Goal: Information Seeking & Learning: Find specific fact

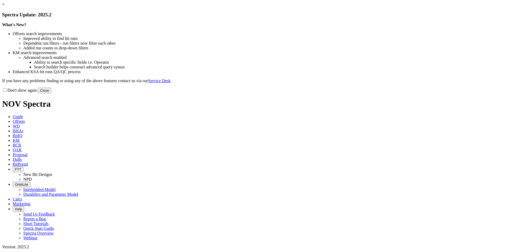
click at [51, 93] on button "Close" at bounding box center [44, 91] width 13 height 6
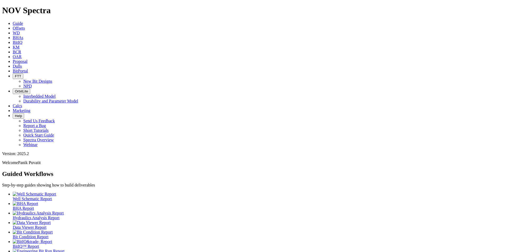
click at [20, 45] on link "KM" at bounding box center [16, 47] width 7 height 4
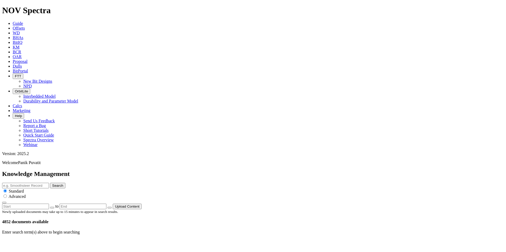
click at [49, 183] on input "text" at bounding box center [25, 186] width 47 height 6
type input "rc"
click at [50, 183] on button "Search" at bounding box center [57, 186] width 15 height 6
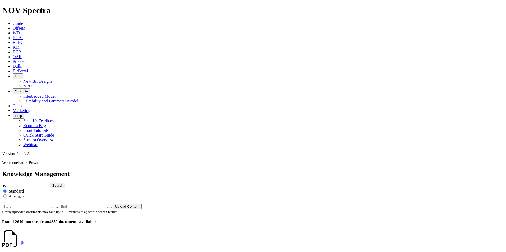
scroll to position [184, 0]
drag, startPoint x: 189, startPoint y: 53, endPoint x: 168, endPoint y: -20, distance: 75.2
type input "rc performance"
click at [50, 183] on button "Search" at bounding box center [57, 186] width 15 height 6
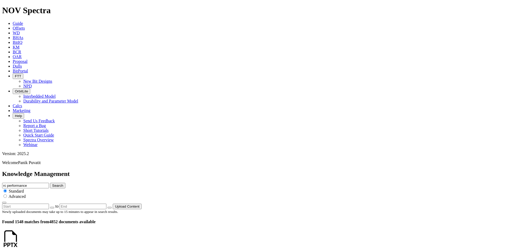
scroll to position [1126, 0]
drag, startPoint x: 162, startPoint y: 179, endPoint x: 210, endPoint y: 4, distance: 180.9
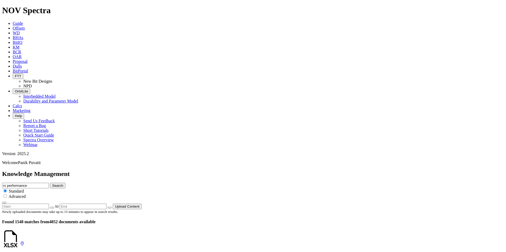
drag, startPoint x: 242, startPoint y: 29, endPoint x: 232, endPoint y: 31, distance: 10.0
click at [49, 183] on input "rc performance" at bounding box center [25, 186] width 47 height 6
type input "rc"
click at [50, 183] on button "Search" at bounding box center [57, 186] width 15 height 6
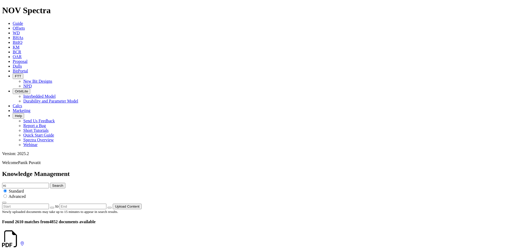
drag, startPoint x: 218, startPoint y: 96, endPoint x: 232, endPoint y: 4, distance: 92.2
drag, startPoint x: 251, startPoint y: 31, endPoint x: 157, endPoint y: 20, distance: 95.2
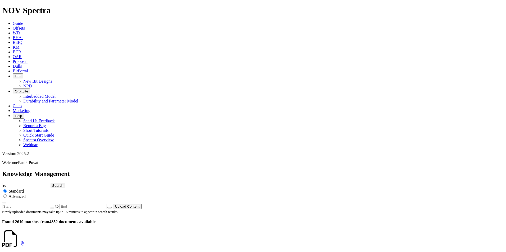
click at [157, 171] on div "Knowledge Management rc Search Standard Advanced to Upload Content" at bounding box center [253, 190] width 502 height 39
type input "roller cone"
click at [50, 183] on button "Search" at bounding box center [57, 186] width 15 height 6
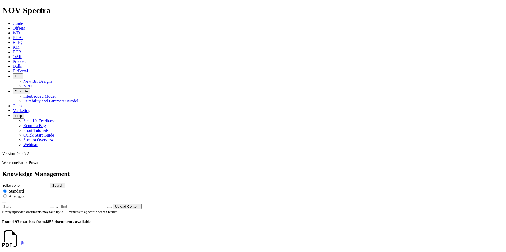
scroll to position [836, 0]
drag, startPoint x: 227, startPoint y: 148, endPoint x: 199, endPoint y: 266, distance: 121.5
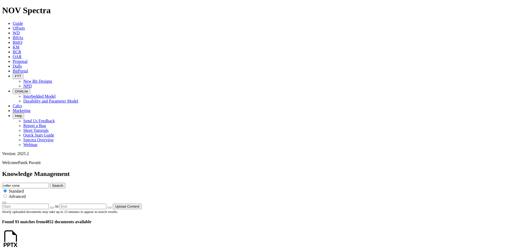
scroll to position [1044, 0]
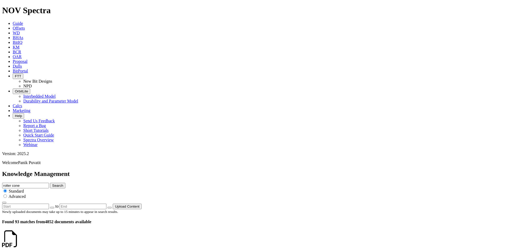
scroll to position [1036, 0]
drag, startPoint x: 212, startPoint y: 145, endPoint x: 114, endPoint y: 64, distance: 128.2
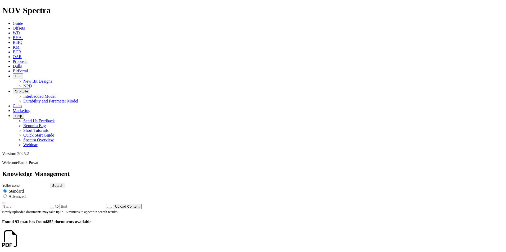
drag, startPoint x: 137, startPoint y: 187, endPoint x: 199, endPoint y: 35, distance: 164.5
drag, startPoint x: 251, startPoint y: 30, endPoint x: 162, endPoint y: 26, distance: 89.3
click at [162, 171] on div "Knowledge Management roller cone Search Standard Advanced to Upload Content" at bounding box center [253, 190] width 502 height 39
click at [49, 183] on input "roller cone" at bounding box center [25, 186] width 47 height 6
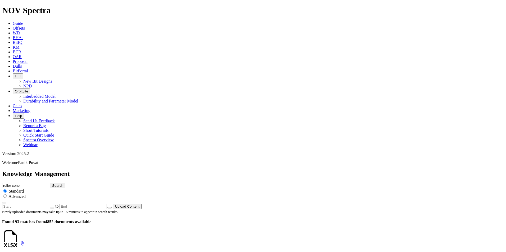
drag, startPoint x: 268, startPoint y: 29, endPoint x: 156, endPoint y: 25, distance: 112.3
click at [156, 171] on div "Knowledge Management roller cone Search Standard Advanced to Upload Content" at bounding box center [253, 190] width 502 height 39
type input "three cone"
click at [50, 183] on button "Search" at bounding box center [57, 186] width 15 height 6
